Goal: Transaction & Acquisition: Book appointment/travel/reservation

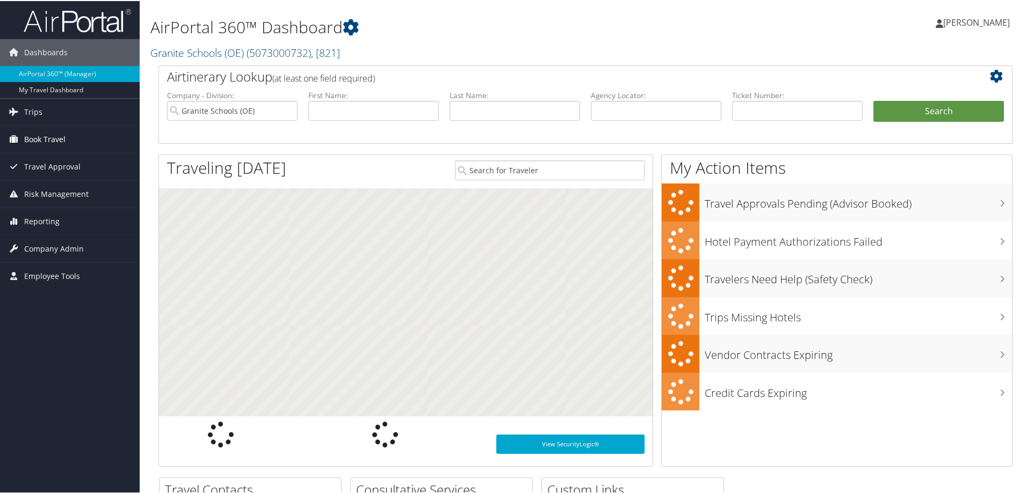
click at [48, 137] on span "Book Travel" at bounding box center [44, 138] width 41 height 27
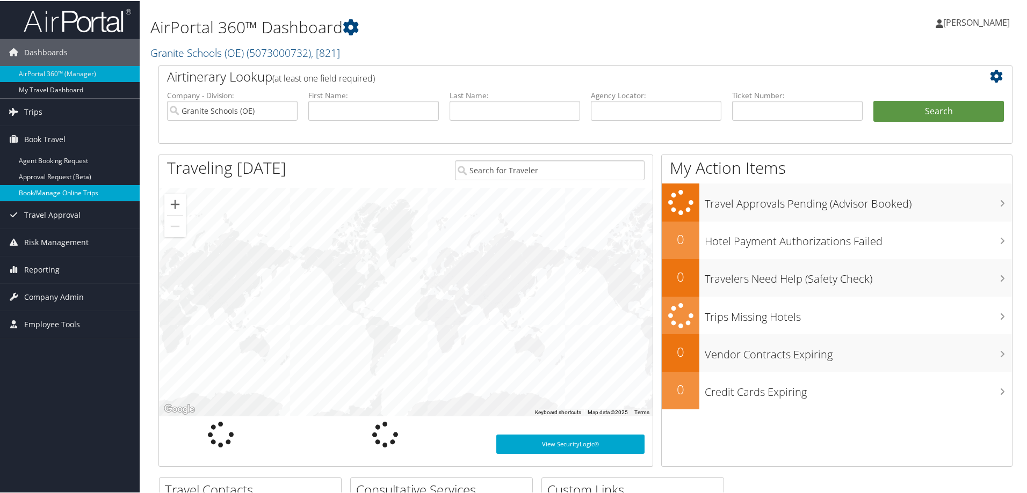
click at [55, 194] on link "Book/Manage Online Trips" at bounding box center [70, 192] width 140 height 16
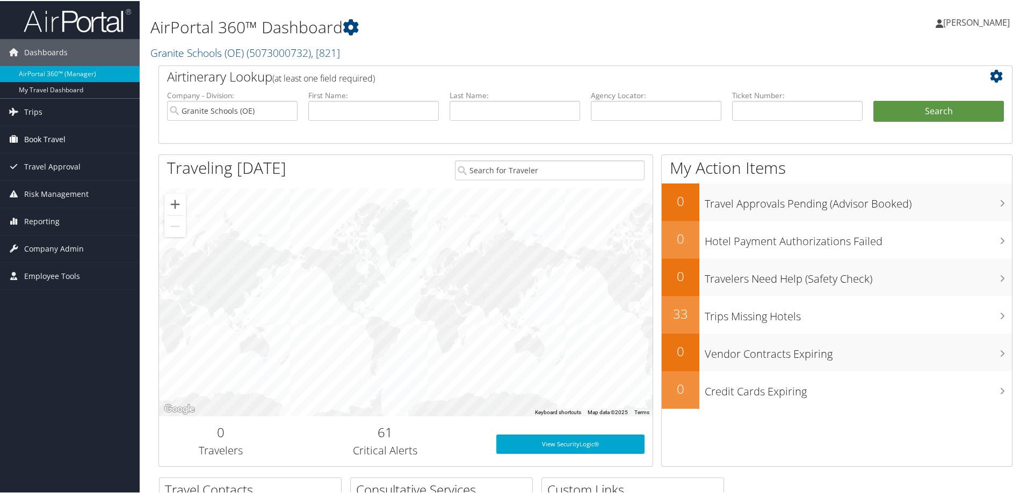
click at [60, 134] on span "Book Travel" at bounding box center [44, 138] width 41 height 27
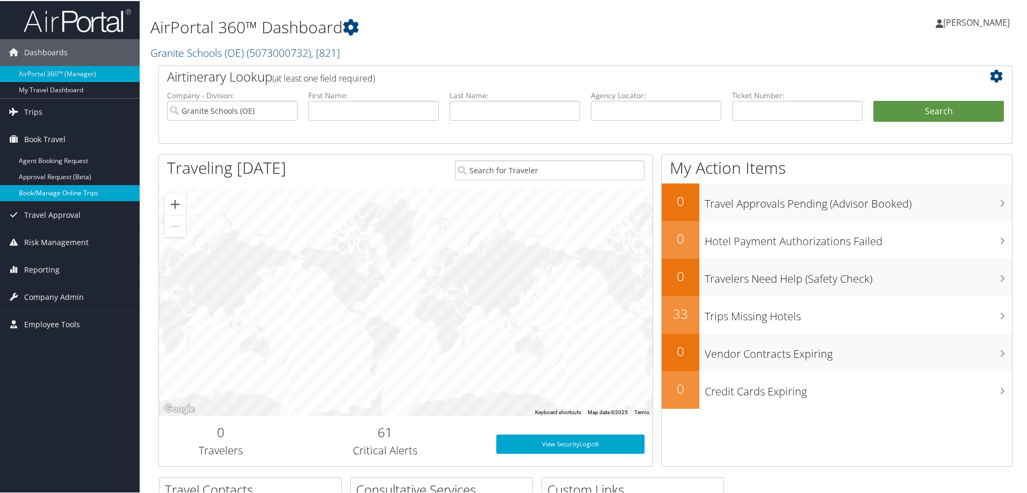
click at [58, 193] on link "Book/Manage Online Trips" at bounding box center [70, 192] width 140 height 16
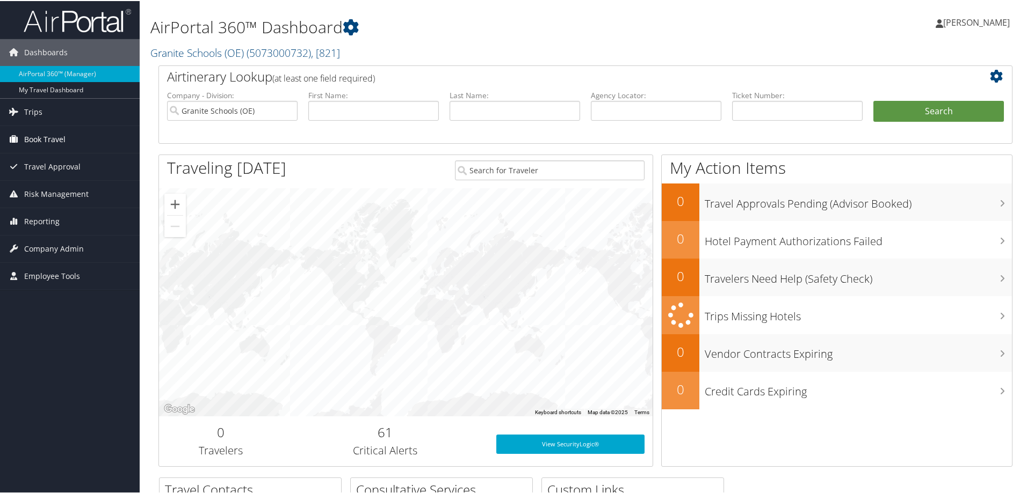
click at [59, 135] on span "Book Travel" at bounding box center [44, 138] width 41 height 27
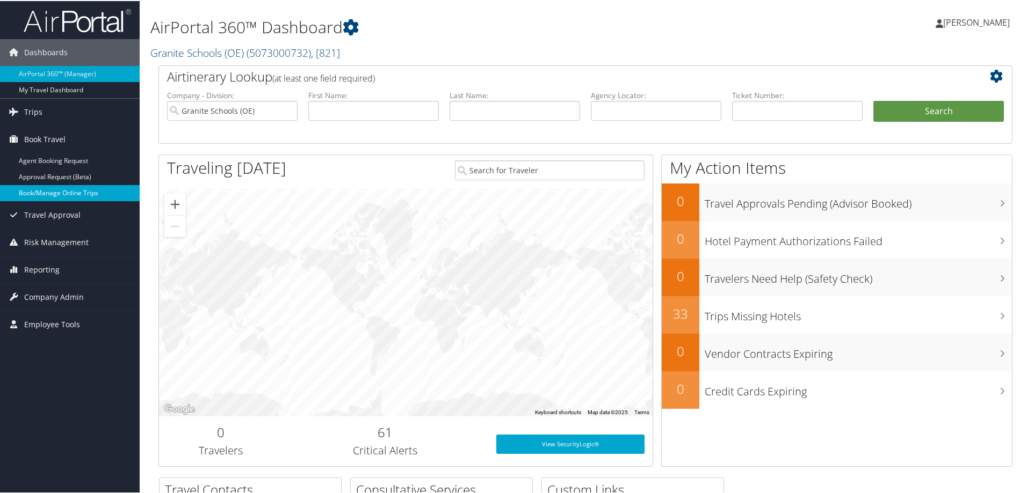
click at [59, 192] on link "Book/Manage Online Trips" at bounding box center [70, 192] width 140 height 16
